Goal: Check status: Check status

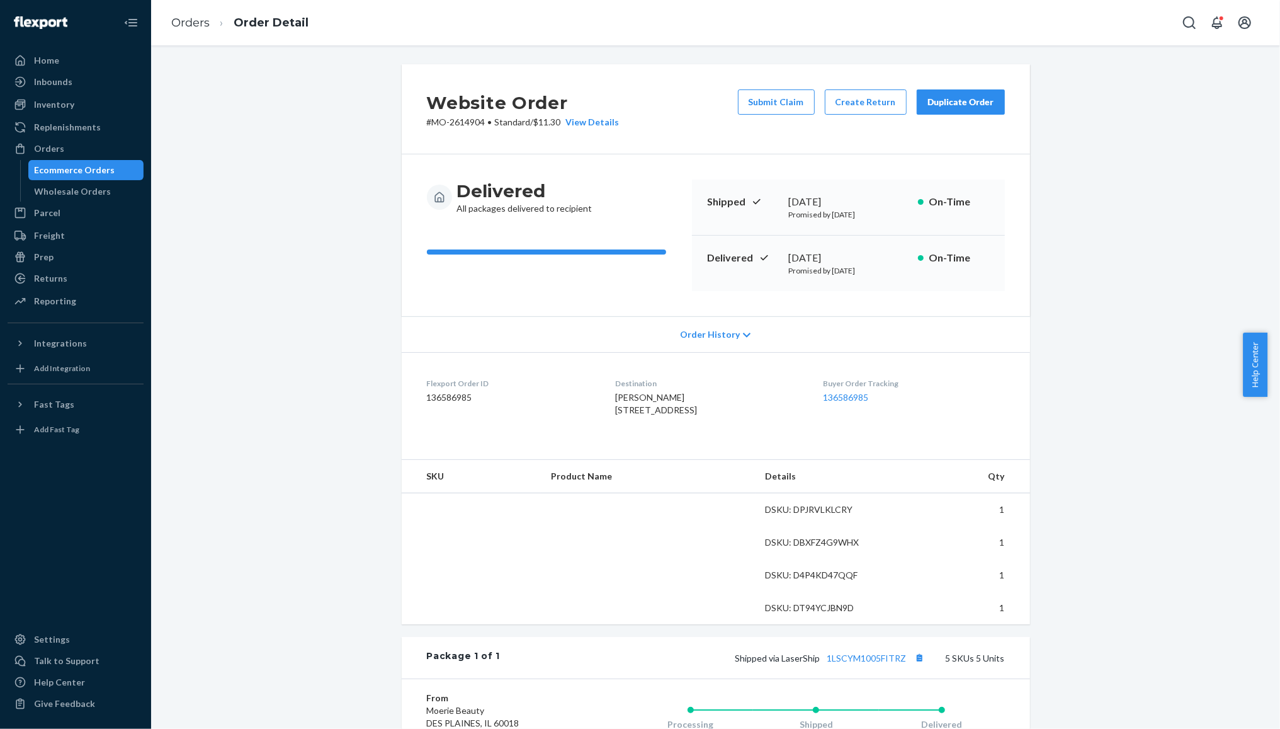
click at [89, 164] on div "Ecommerce Orders" at bounding box center [75, 170] width 81 height 13
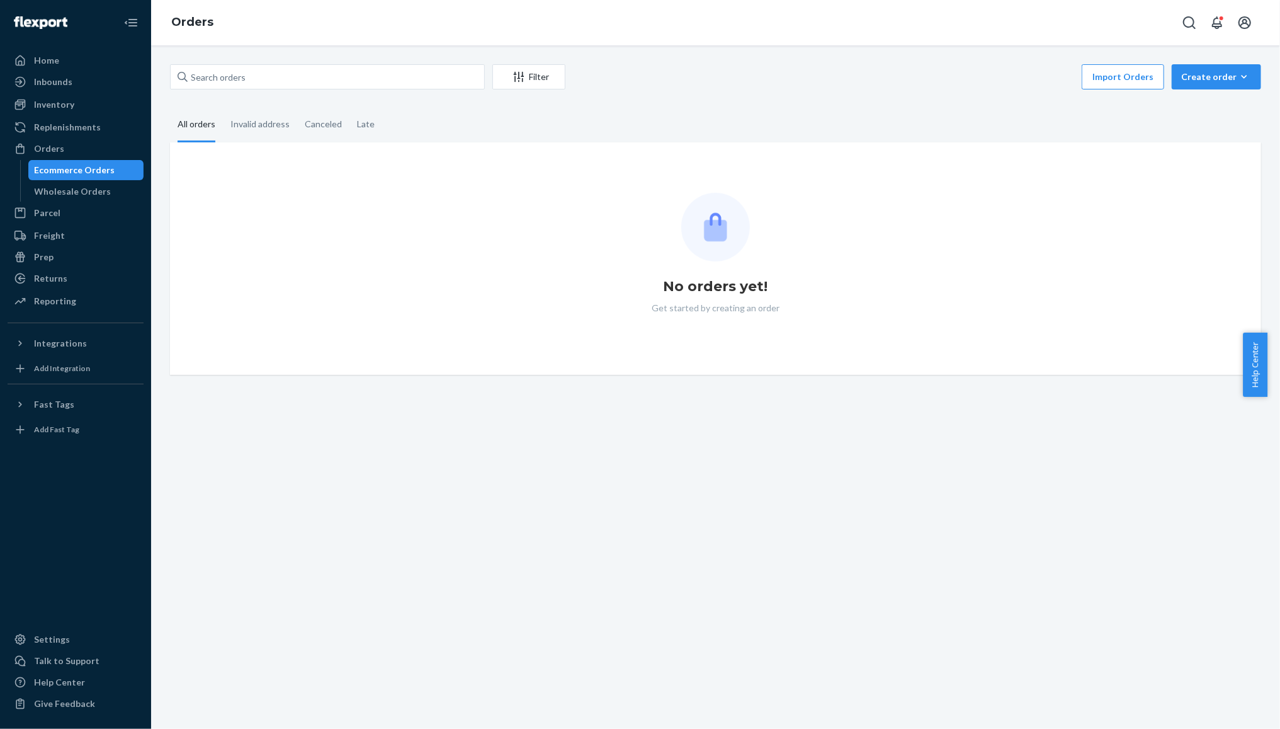
click at [89, 164] on div "Ecommerce Orders" at bounding box center [75, 170] width 81 height 13
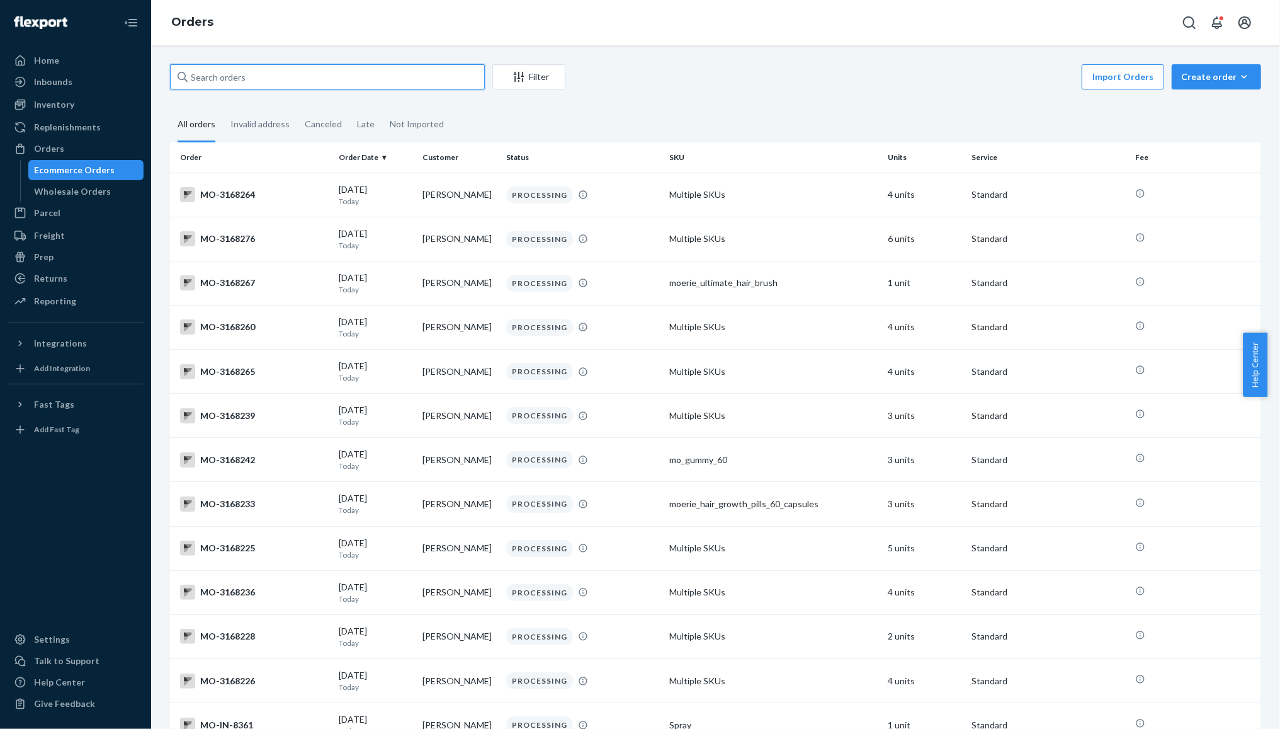
click at [223, 83] on input "text" at bounding box center [327, 76] width 315 height 25
paste input "[PERSON_NAME]"
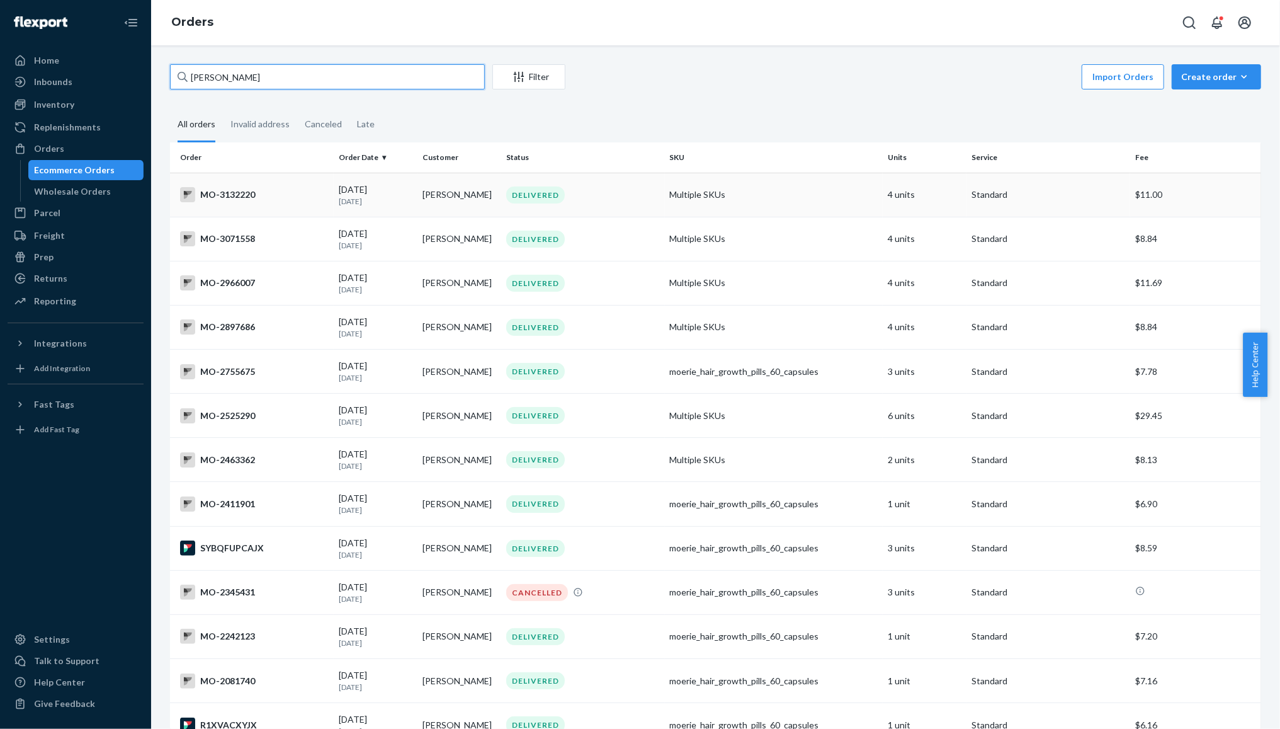
type input "[PERSON_NAME]"
click at [295, 188] on div "MO-3132220" at bounding box center [254, 194] width 149 height 15
click at [364, 278] on div "[DATE] [DATE]" at bounding box center [376, 282] width 74 height 23
click at [377, 244] on p "[DATE]" at bounding box center [376, 245] width 74 height 11
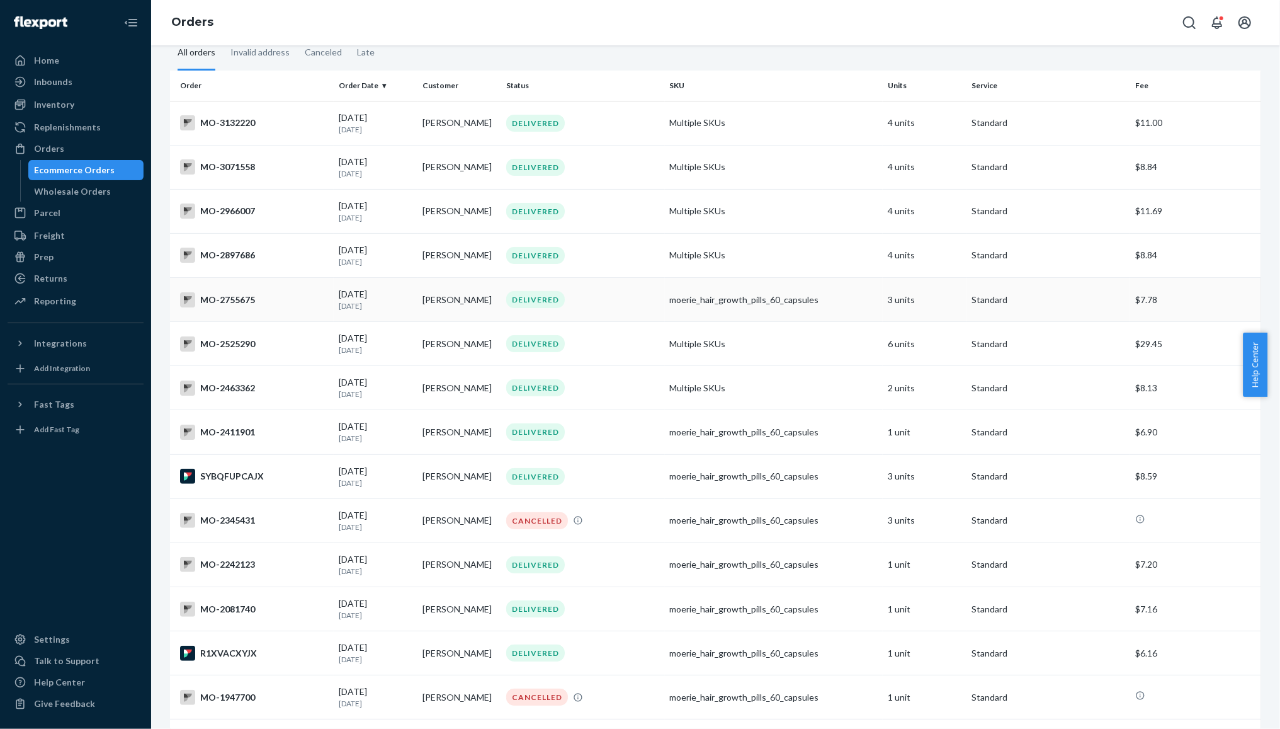
scroll to position [84, 0]
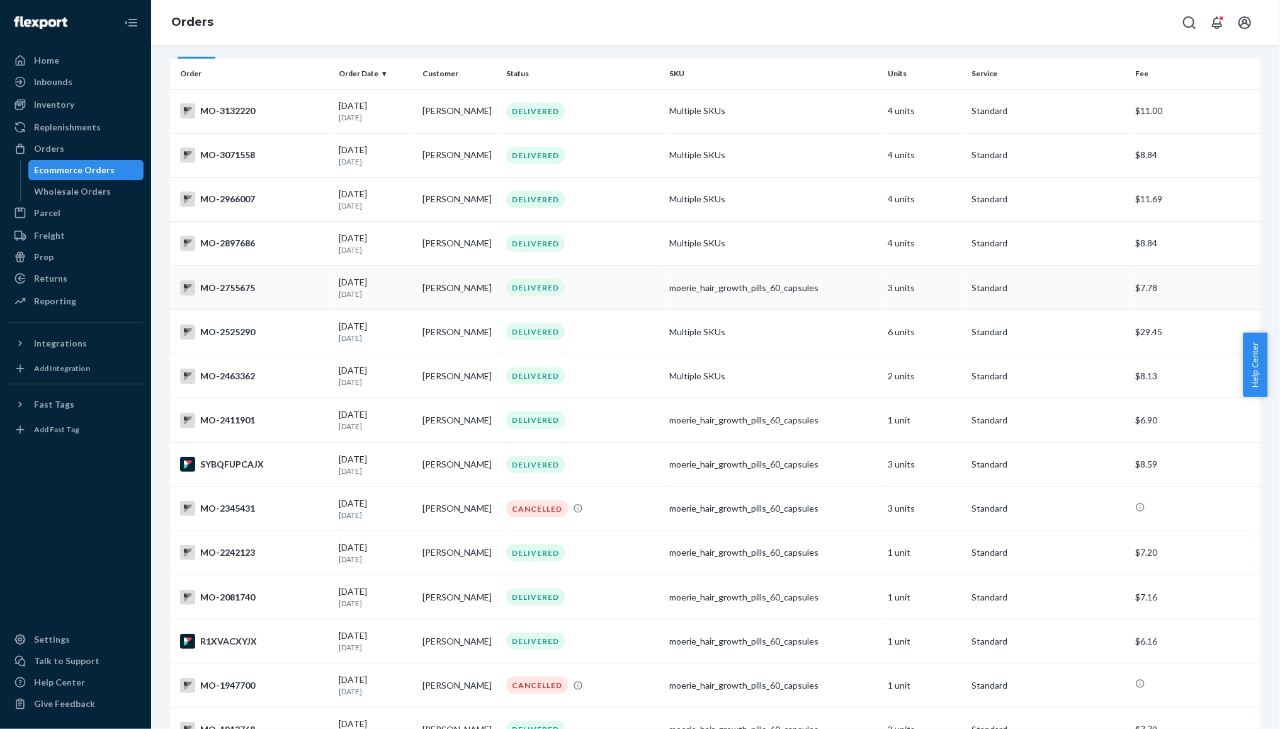
click at [361, 283] on div "[DATE] [DATE]" at bounding box center [376, 287] width 74 height 23
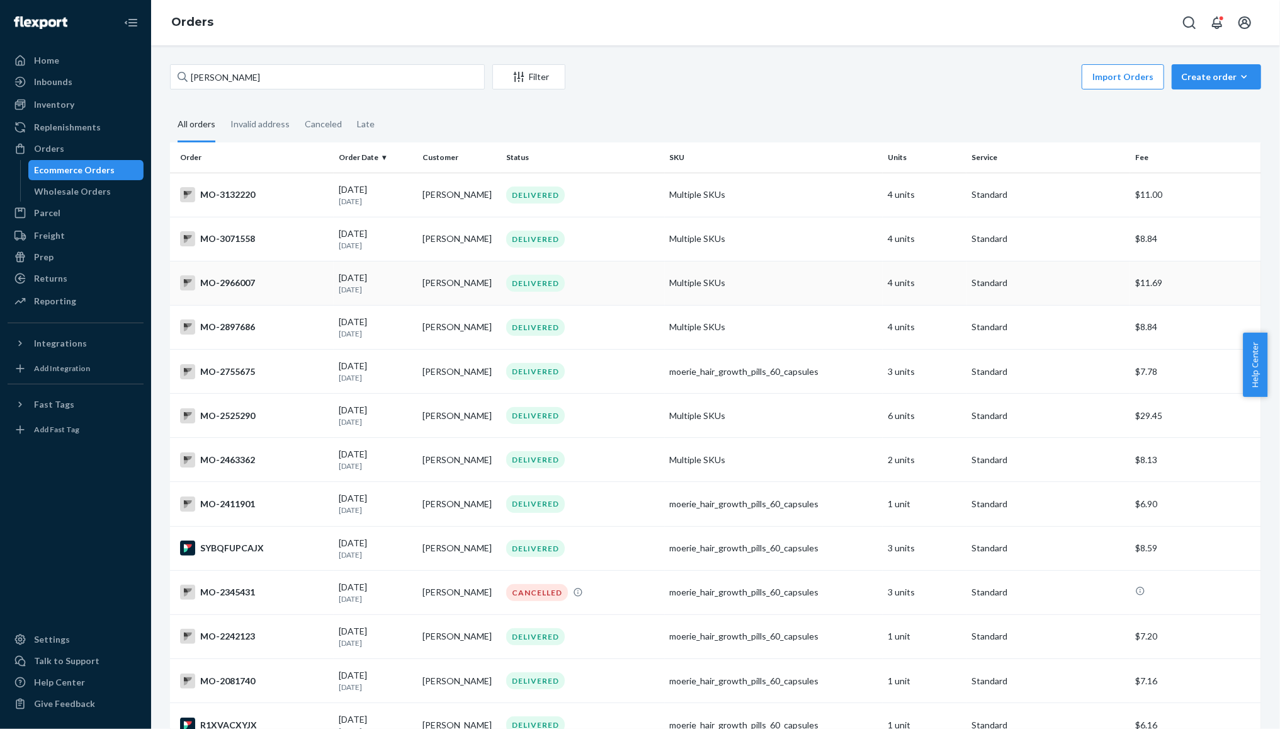
click at [361, 282] on div "[DATE] [DATE]" at bounding box center [376, 282] width 74 height 23
click at [432, 281] on td "[PERSON_NAME]" at bounding box center [460, 283] width 84 height 44
